Goal: Transaction & Acquisition: Purchase product/service

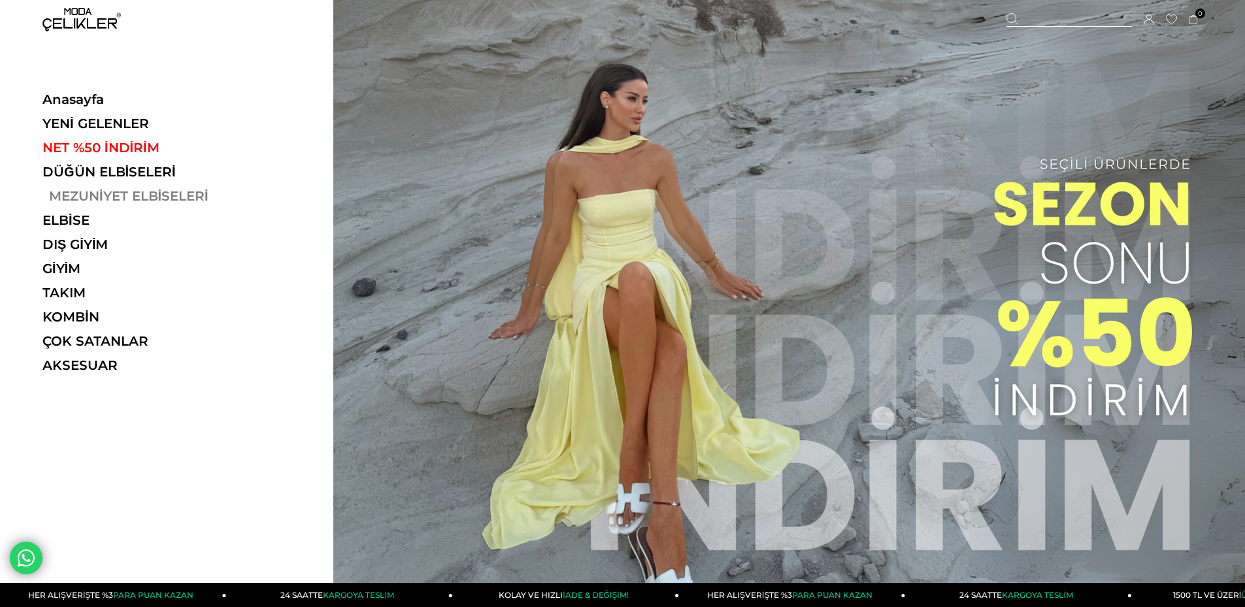
click at [110, 196] on link "MEZUNİYET ELBİSELERİ" at bounding box center [132, 196] width 180 height 16
click at [92, 190] on link "MEZUNİYET ELBİSELERİ" at bounding box center [132, 196] width 180 height 16
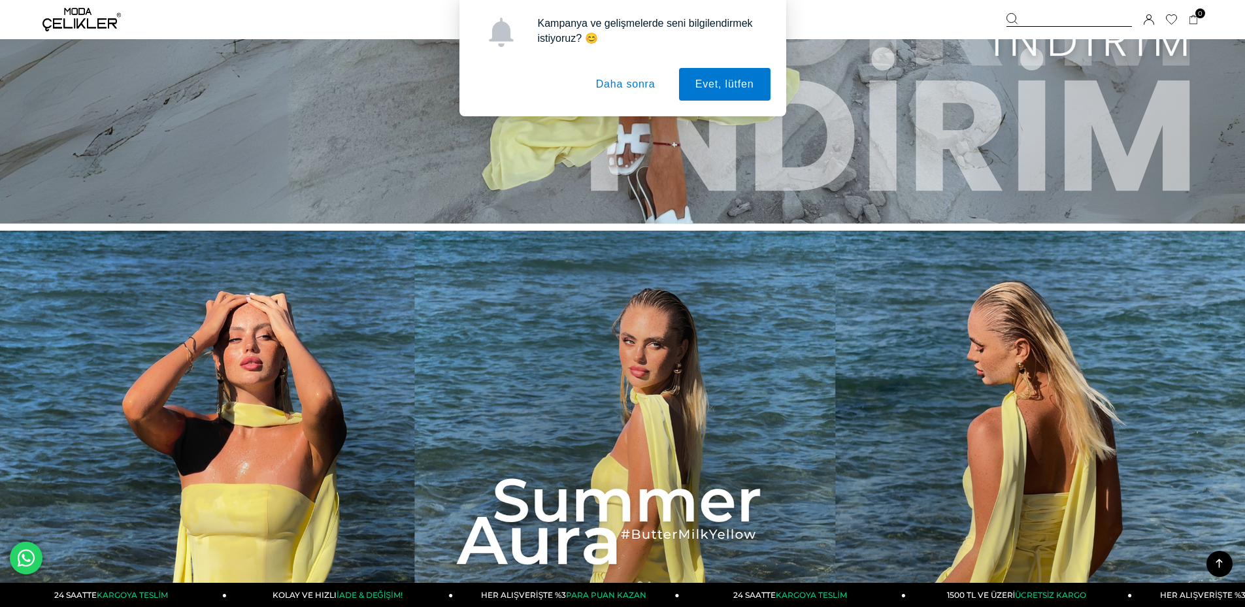
scroll to position [392, 0]
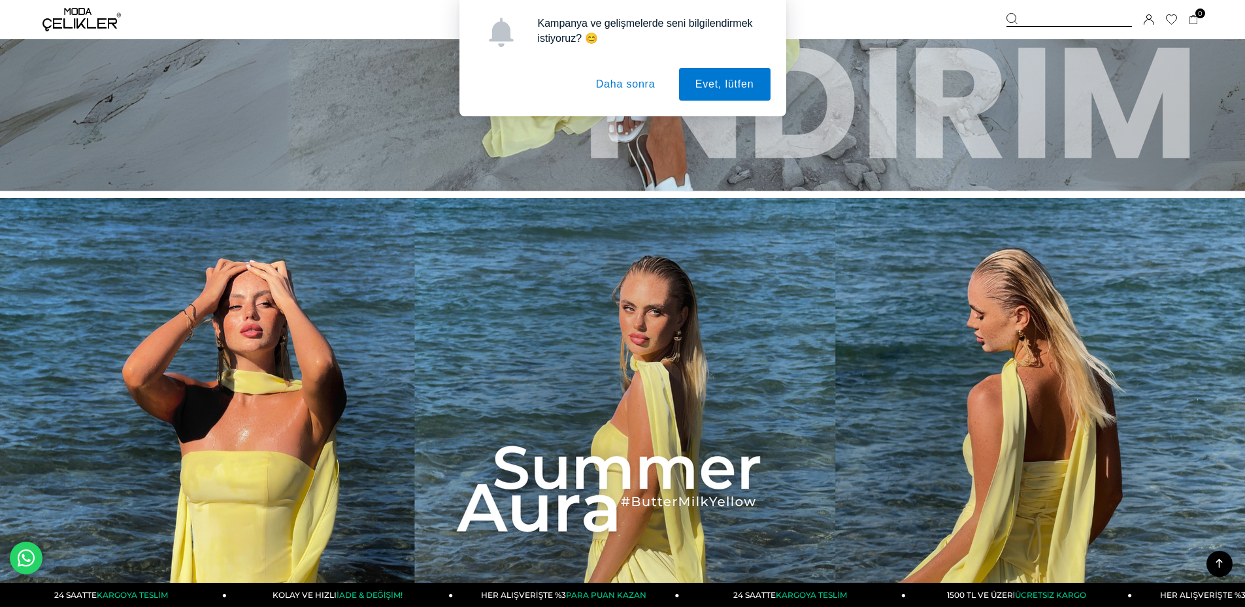
click at [624, 87] on button "Daha sonra" at bounding box center [626, 84] width 92 height 33
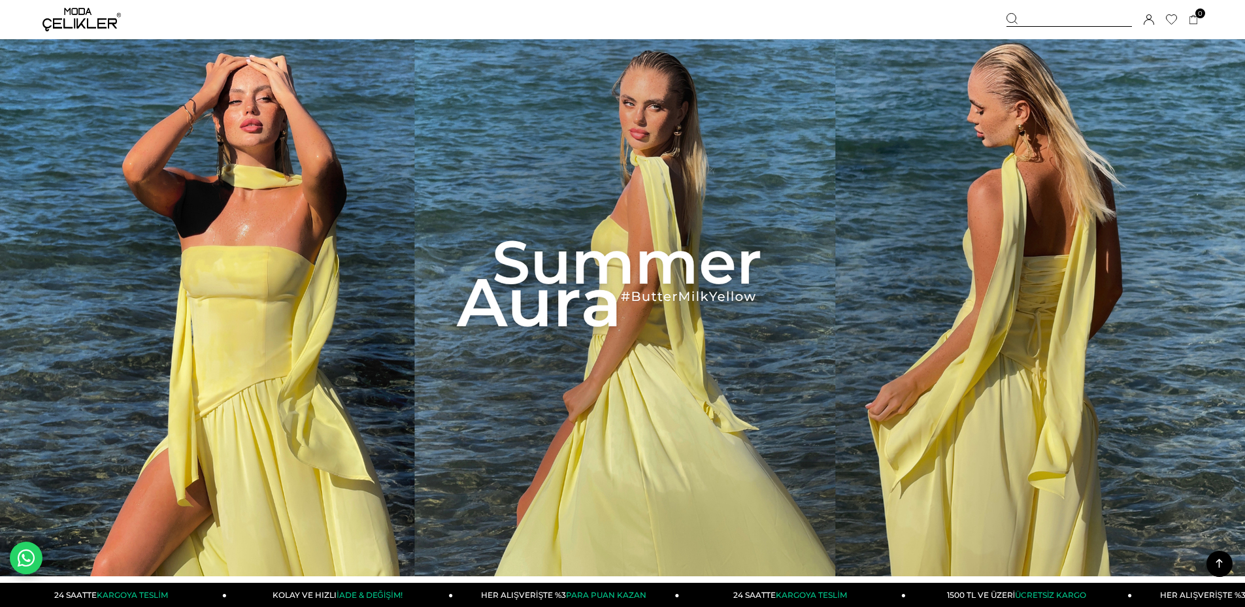
scroll to position [833, 0]
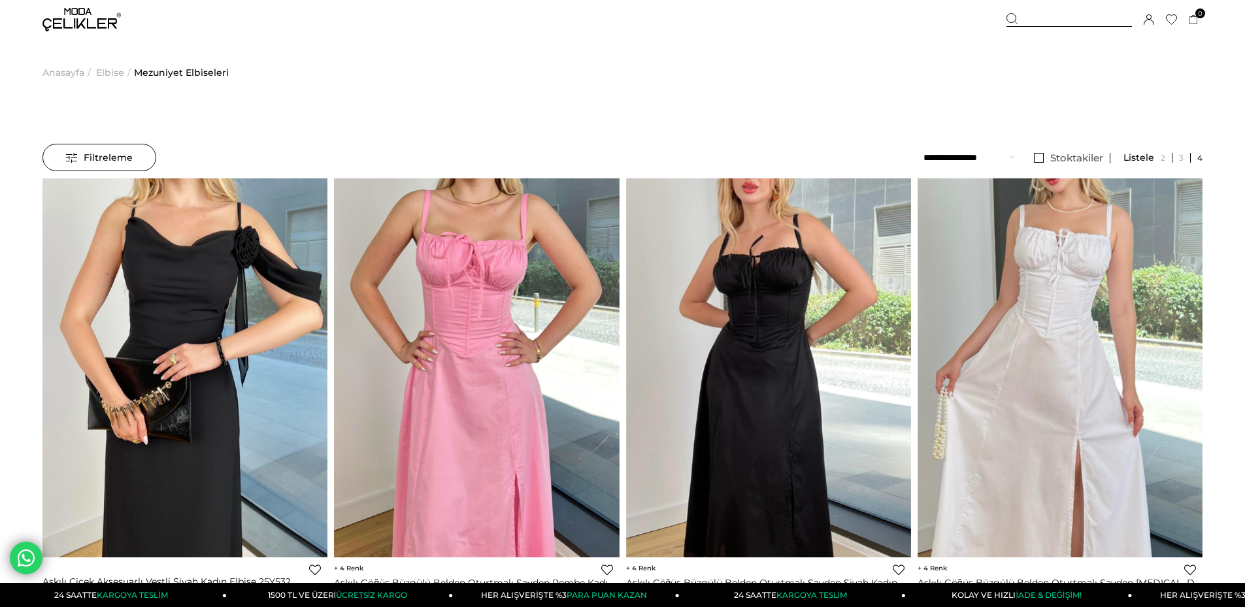
click at [91, 8] on img at bounding box center [81, 20] width 78 height 24
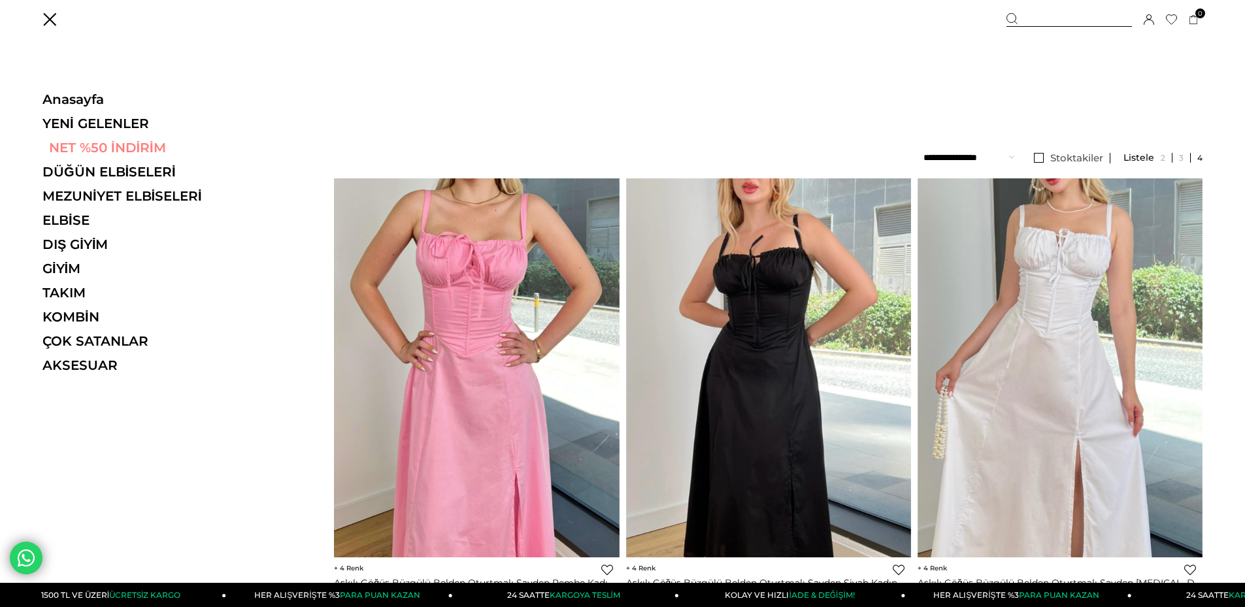
click at [124, 147] on link "NET %50 İNDİRİM" at bounding box center [132, 148] width 180 height 16
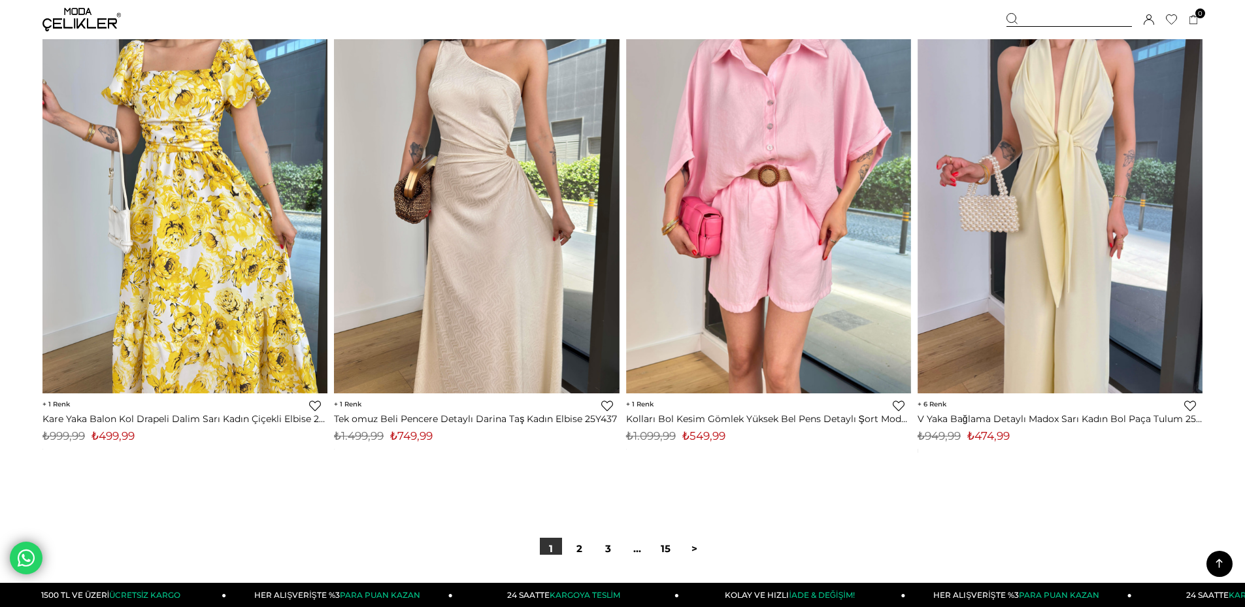
scroll to position [9675, 0]
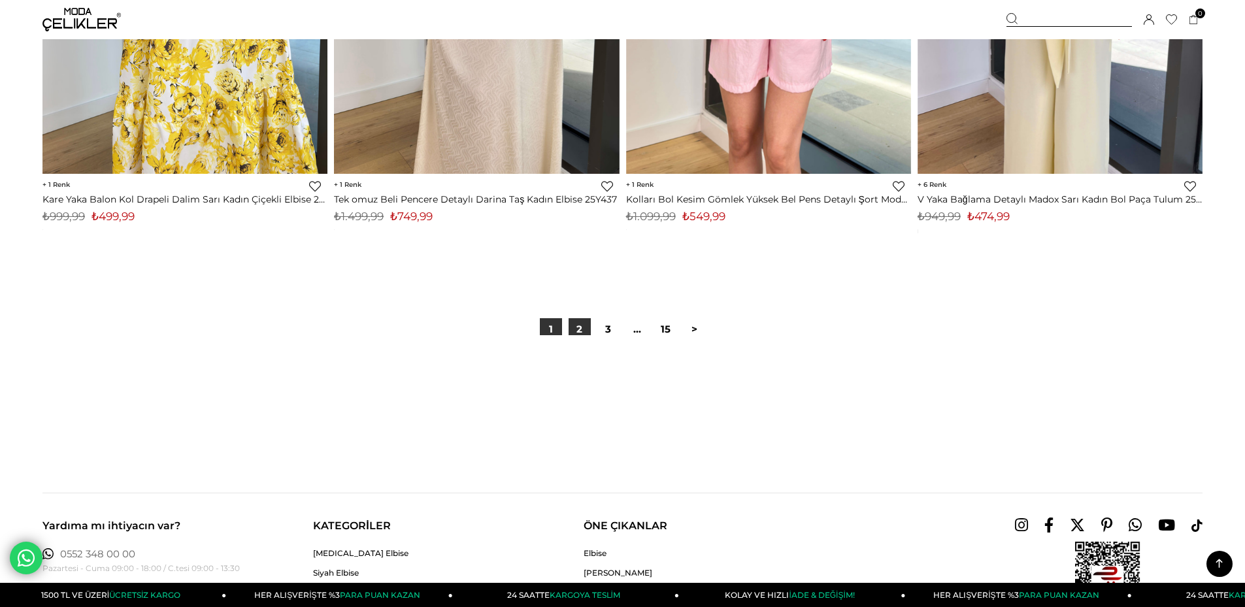
click at [571, 331] on link "2" at bounding box center [580, 329] width 22 height 22
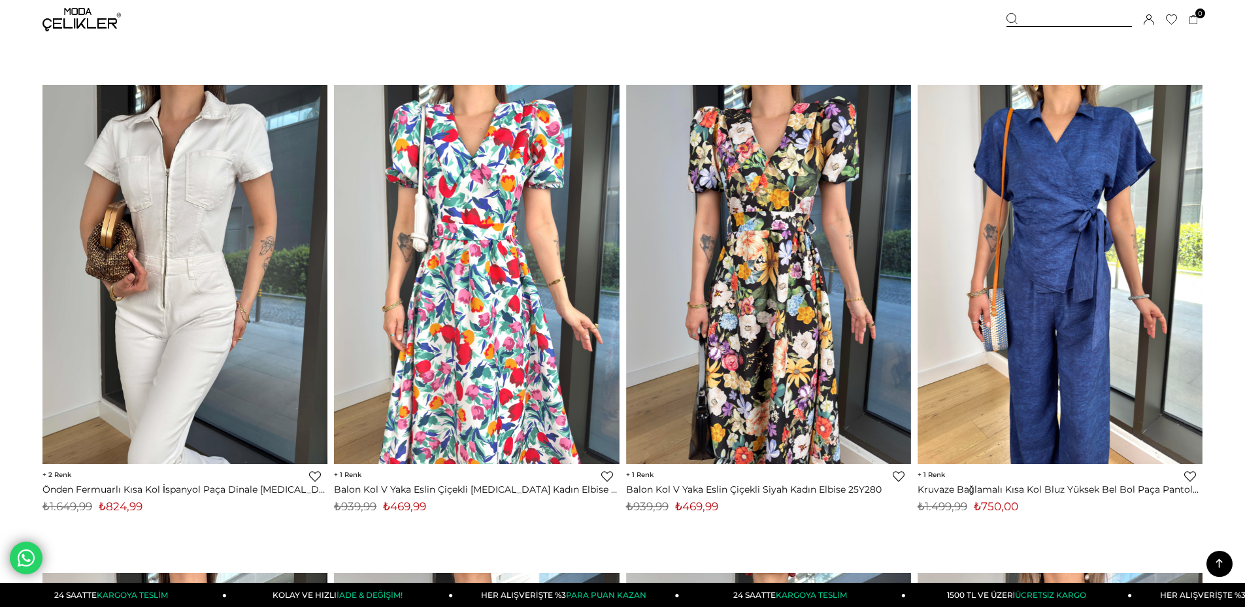
scroll to position [9283, 0]
